Goal: Task Accomplishment & Management: Use online tool/utility

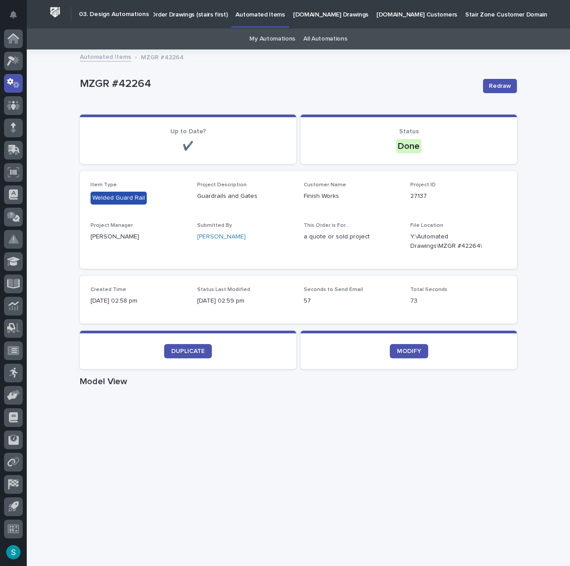
click at [178, 16] on p "Order Drawings (stairs first)" at bounding box center [189, 9] width 77 height 19
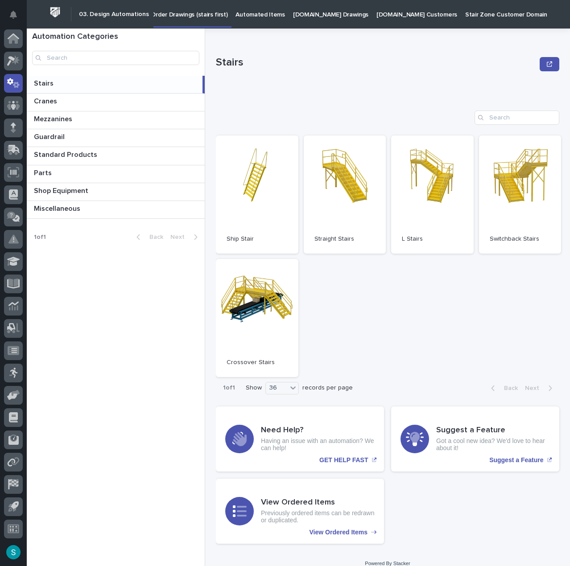
click at [395, 15] on p "[DOMAIN_NAME] Customers" at bounding box center [416, 9] width 81 height 19
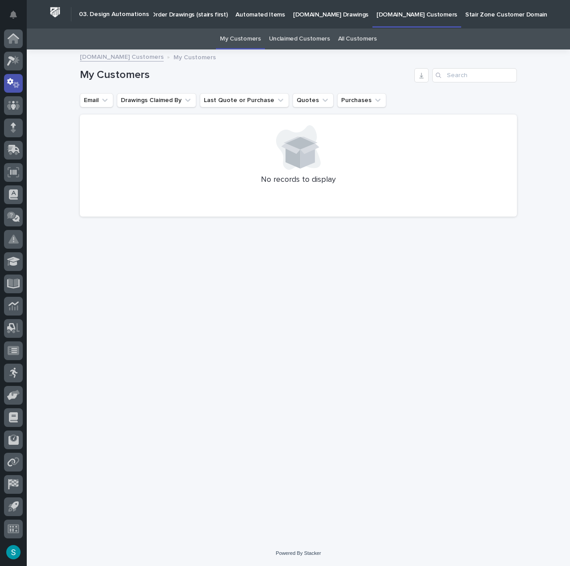
click at [308, 16] on p "[DOMAIN_NAME] Drawings" at bounding box center [330, 9] width 75 height 19
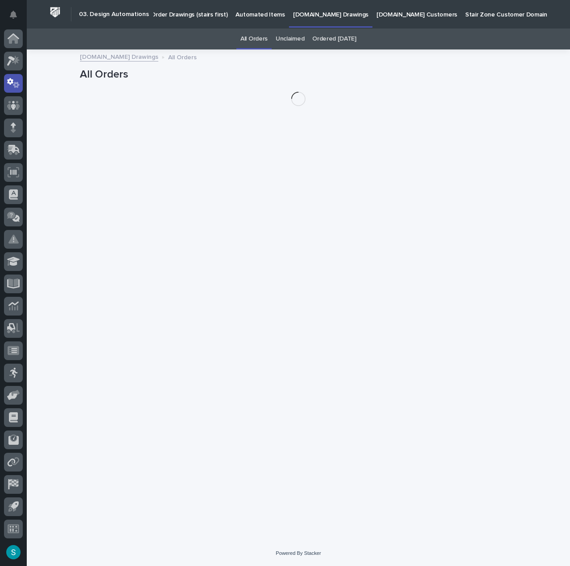
click at [272, 16] on p "Automated Items" at bounding box center [259, 9] width 49 height 19
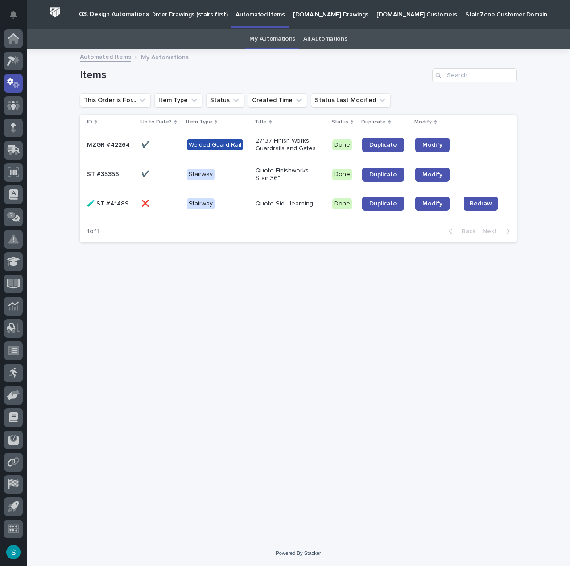
click at [318, 33] on link "All Automations" at bounding box center [325, 39] width 44 height 21
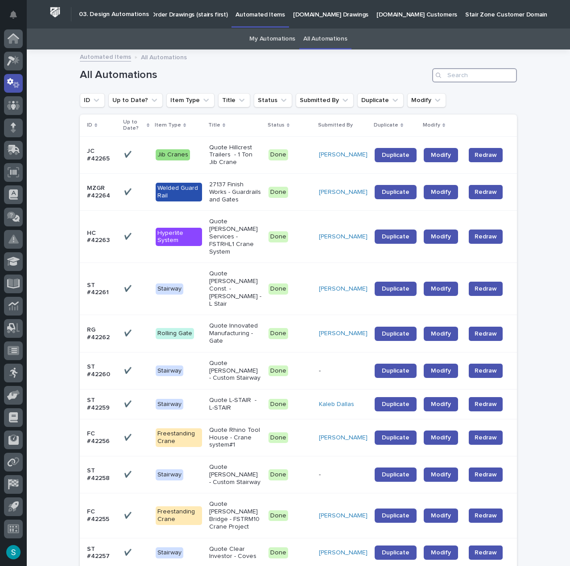
click at [480, 73] on input "Search" at bounding box center [474, 75] width 85 height 14
type input "42185"
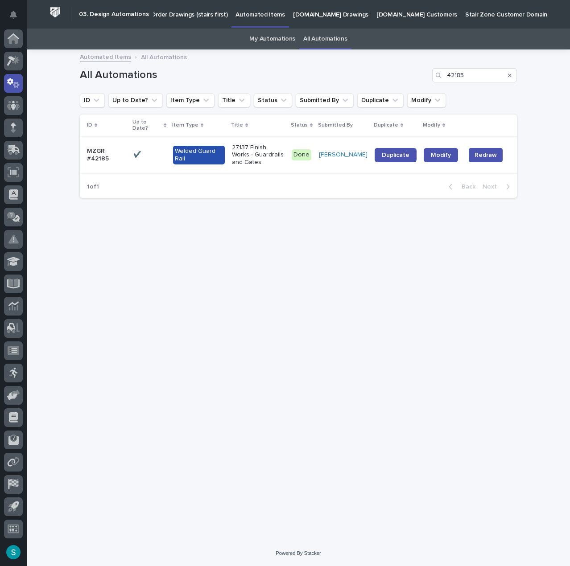
click at [108, 148] on p "MZGR #42185" at bounding box center [106, 155] width 39 height 15
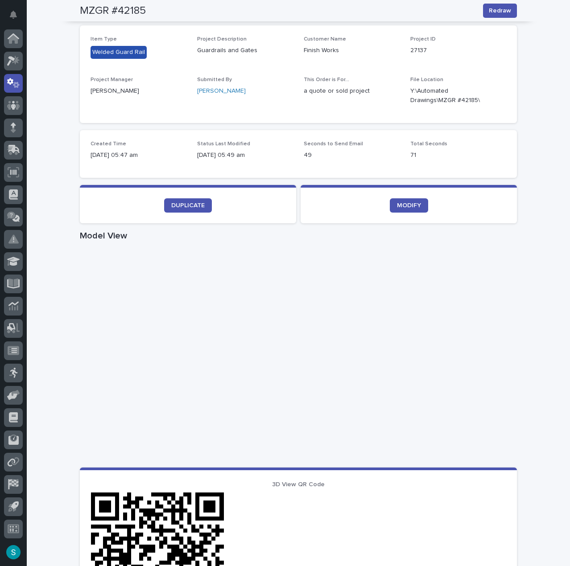
scroll to position [84, 0]
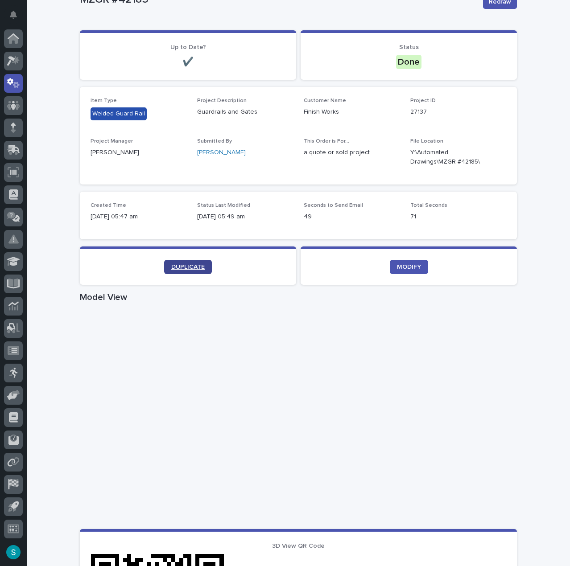
click at [185, 265] on span "DUPLICATE" at bounding box center [187, 267] width 33 height 6
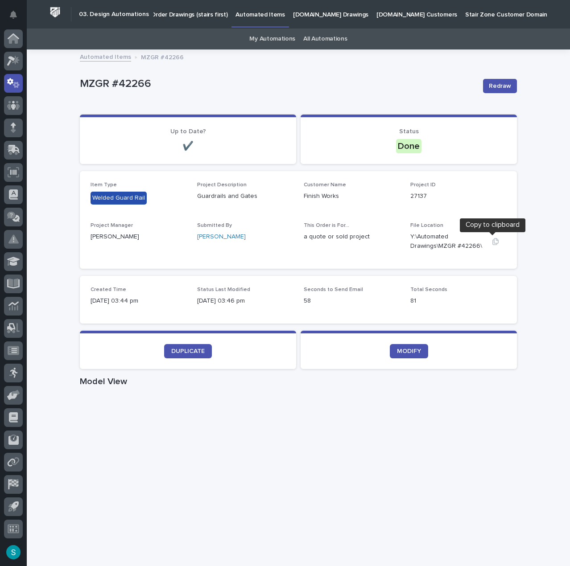
click at [492, 241] on icon "button" at bounding box center [495, 241] width 6 height 7
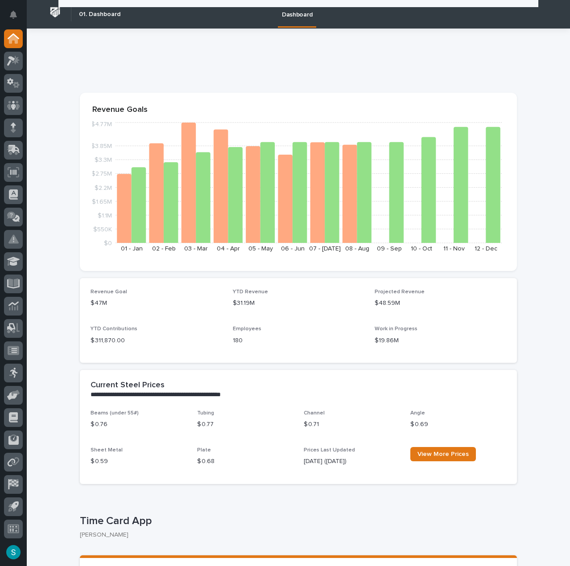
scroll to position [89, 0]
